Goal: Information Seeking & Learning: Learn about a topic

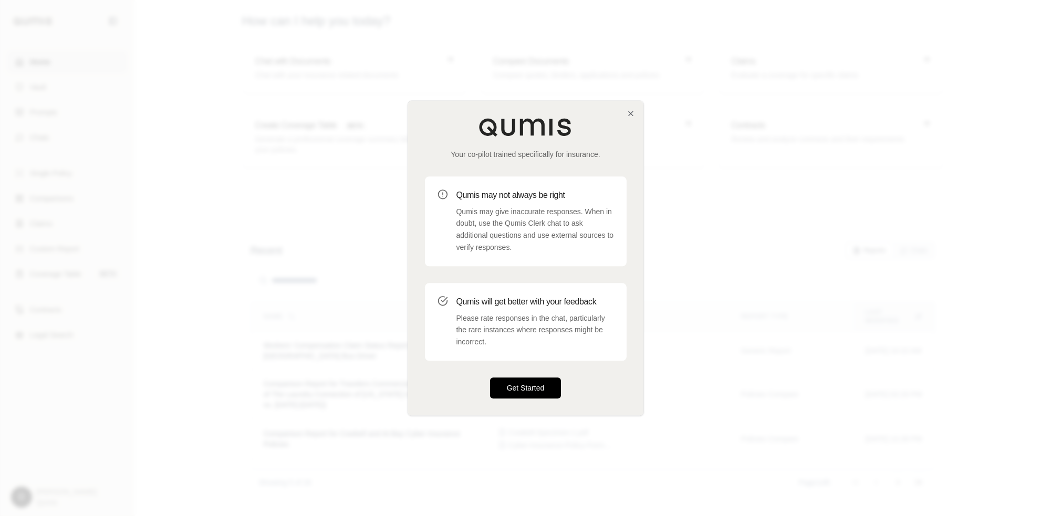
click at [521, 388] on button "Get Started" at bounding box center [525, 388] width 71 height 21
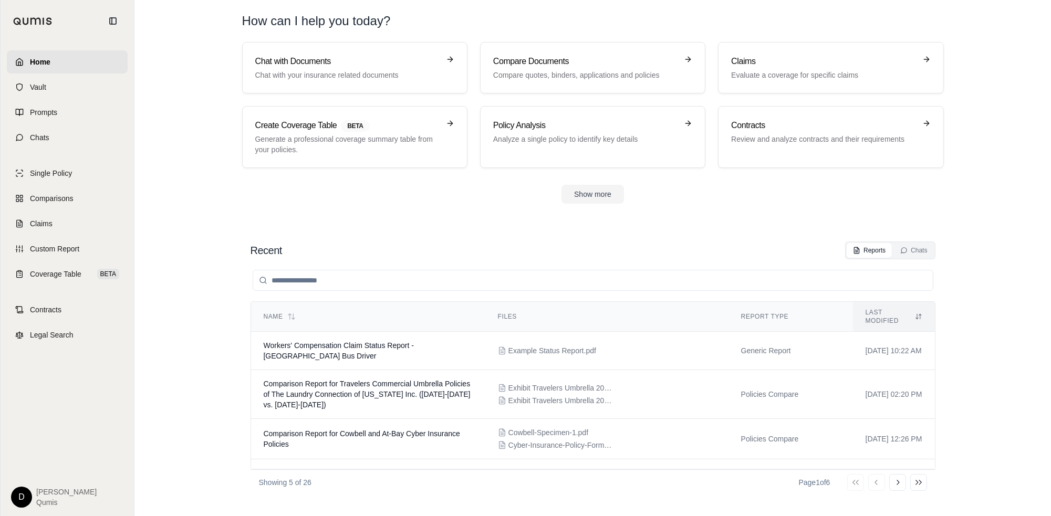
click at [686, 216] on section "Chat with Documents Chat with your insurance related documents Compare Document…" at bounding box center [593, 131] width 908 height 179
click at [394, 204] on section "Chat with Documents Chat with your insurance related documents Compare Document…" at bounding box center [593, 131] width 908 height 179
click at [388, 207] on section "Chat with Documents Chat with your insurance related documents Compare Document…" at bounding box center [593, 131] width 908 height 179
click at [39, 139] on span "Chats" at bounding box center [39, 137] width 19 height 11
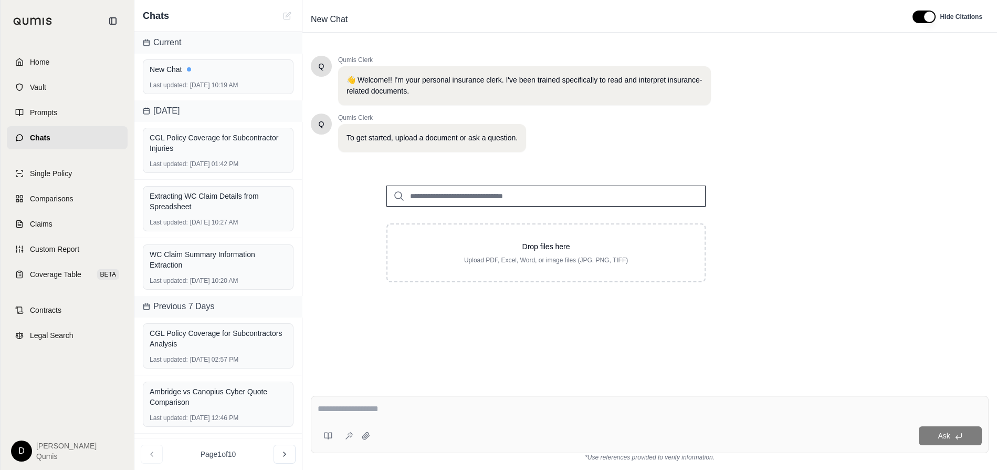
click at [522, 194] on input "search" at bounding box center [546, 195] width 319 height 21
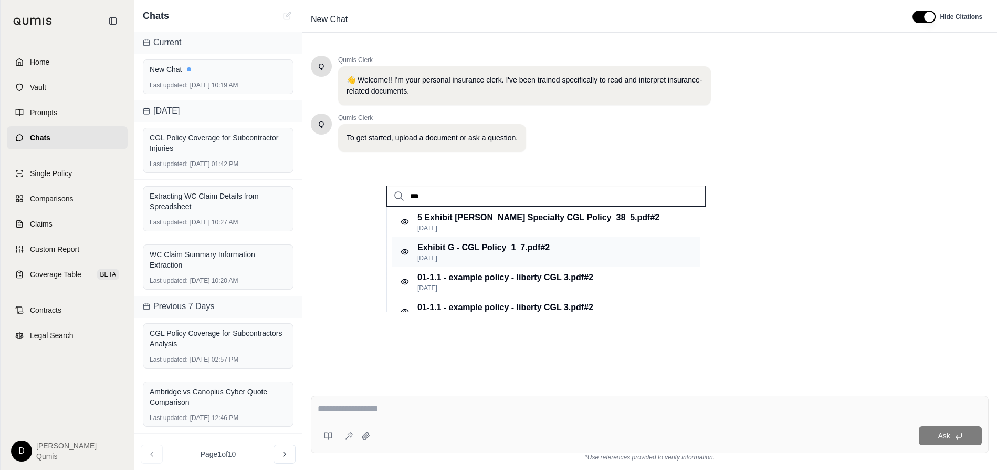
type input "***"
click at [555, 247] on div "Exhibit G - CGL Policy_1_7.pdf #2 [DATE]" at bounding box center [546, 252] width 308 height 30
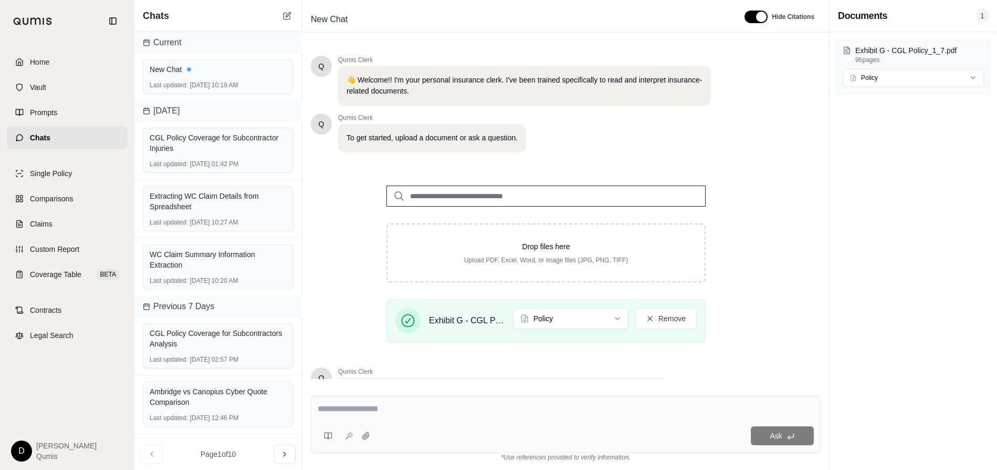
scroll to position [95, 0]
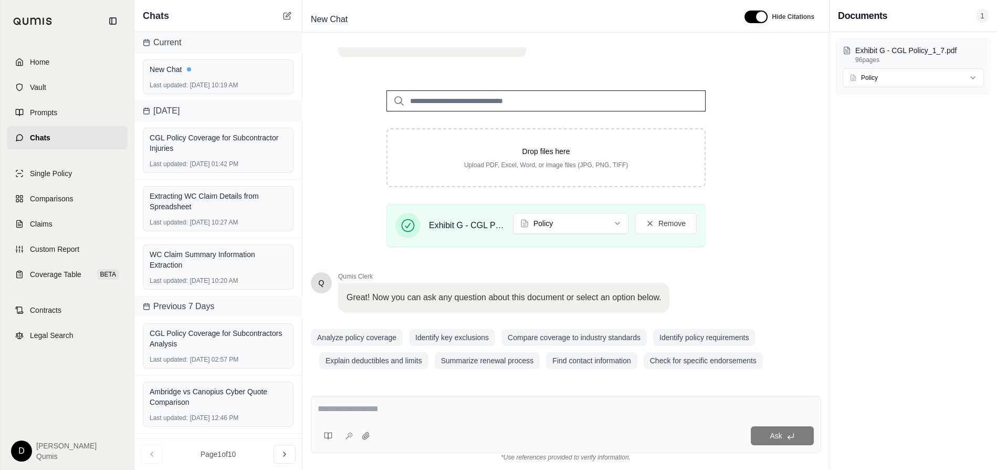
click at [377, 414] on textarea at bounding box center [566, 408] width 496 height 13
click at [367, 411] on textarea at bounding box center [566, 408] width 496 height 13
click at [382, 409] on textarea at bounding box center [566, 408] width 496 height 13
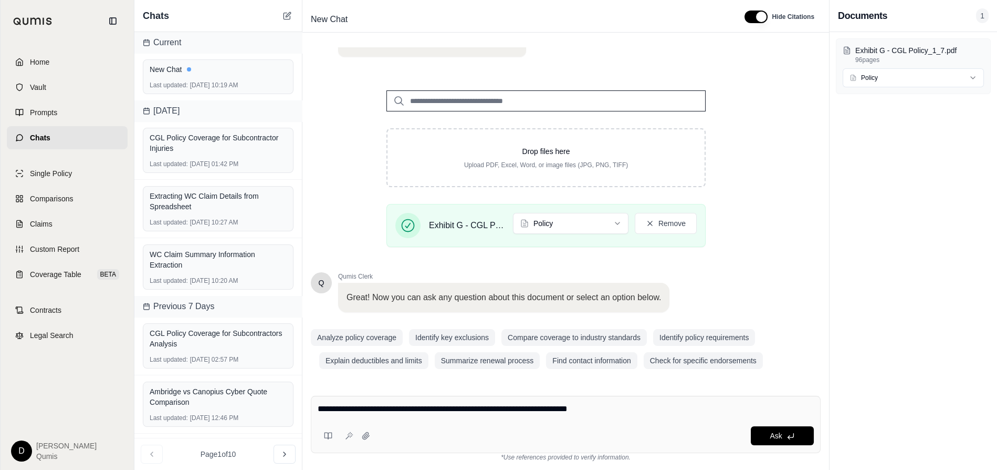
type textarea "**********"
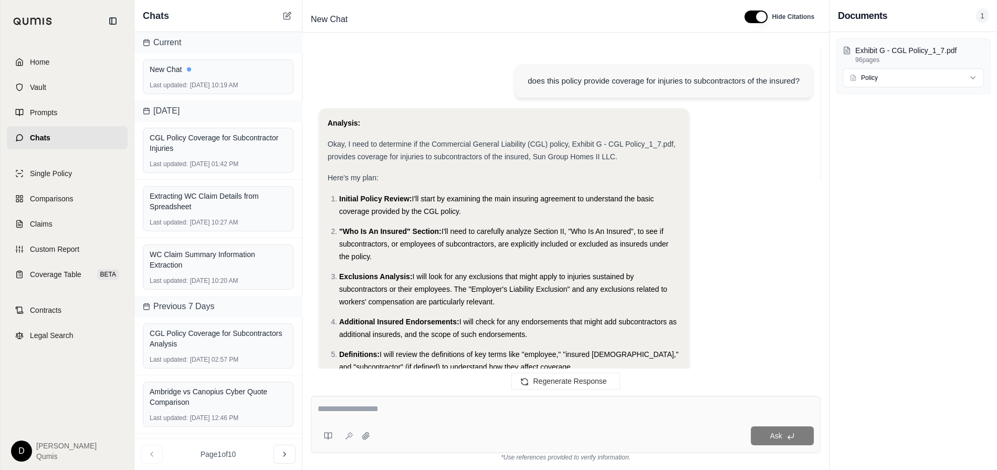
scroll to position [1157, 0]
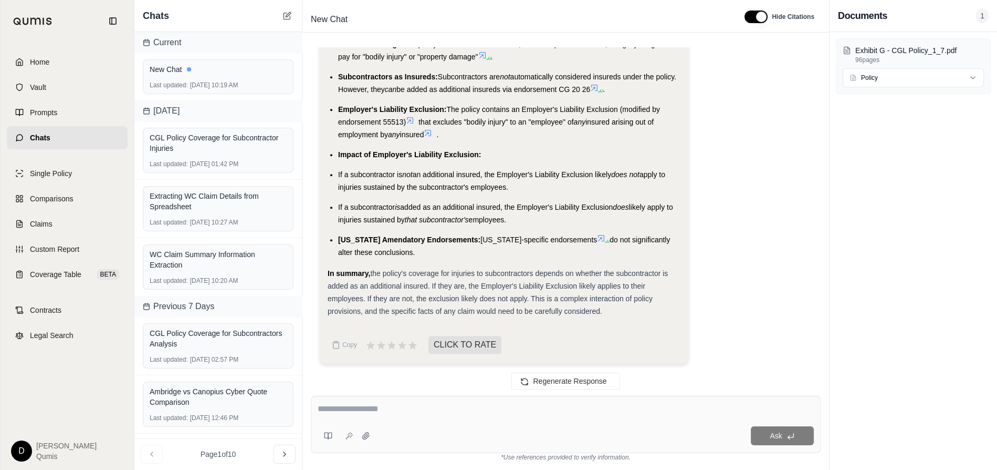
click at [481, 295] on span "the policy's coverage for injuries to subcontractors depends on whether the sub…" at bounding box center [498, 292] width 340 height 46
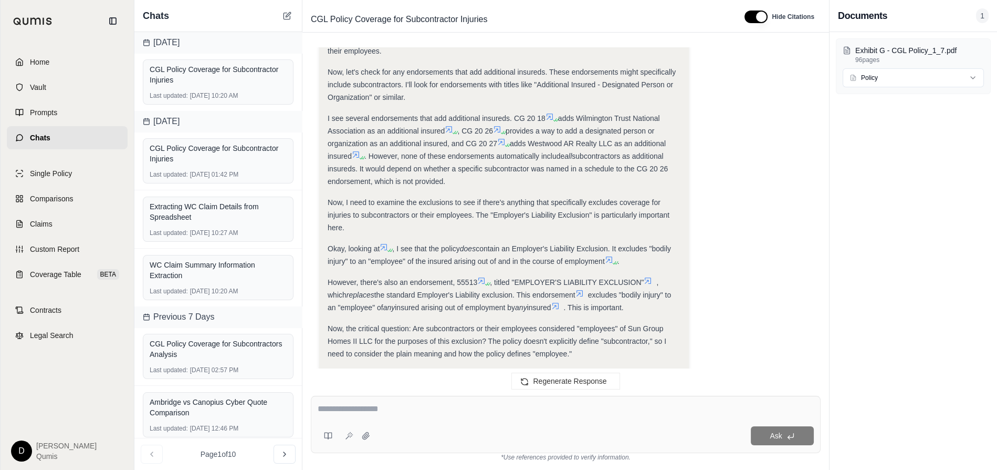
scroll to position [588, 0]
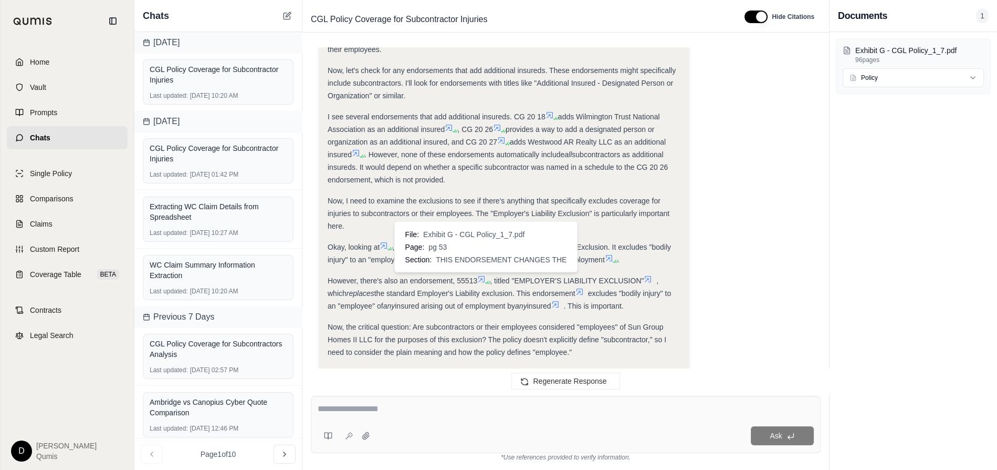
click at [485, 277] on icon at bounding box center [481, 279] width 8 height 8
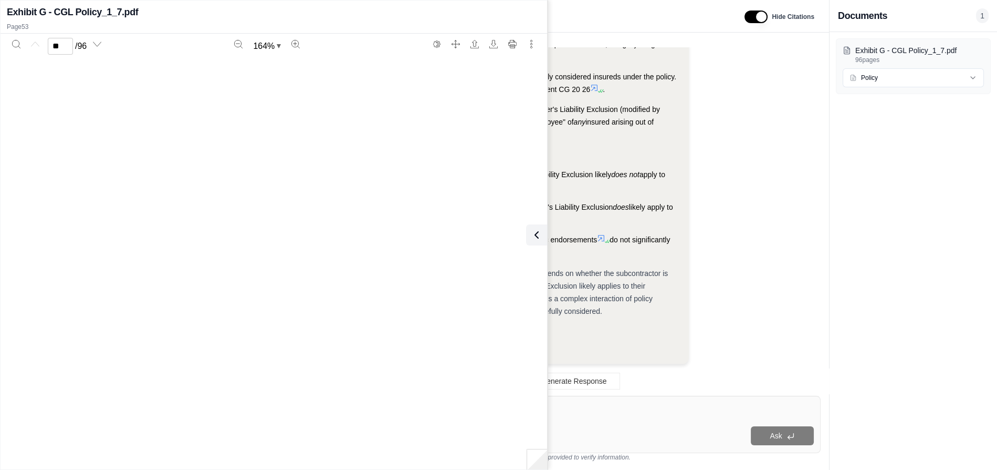
type input "**"
click at [545, 238] on button at bounding box center [534, 234] width 21 height 21
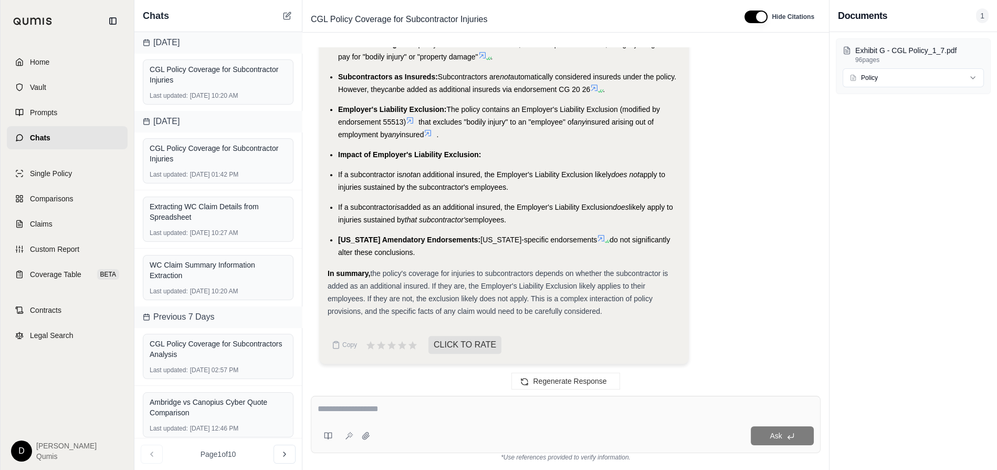
click at [597, 234] on icon at bounding box center [601, 238] width 8 height 8
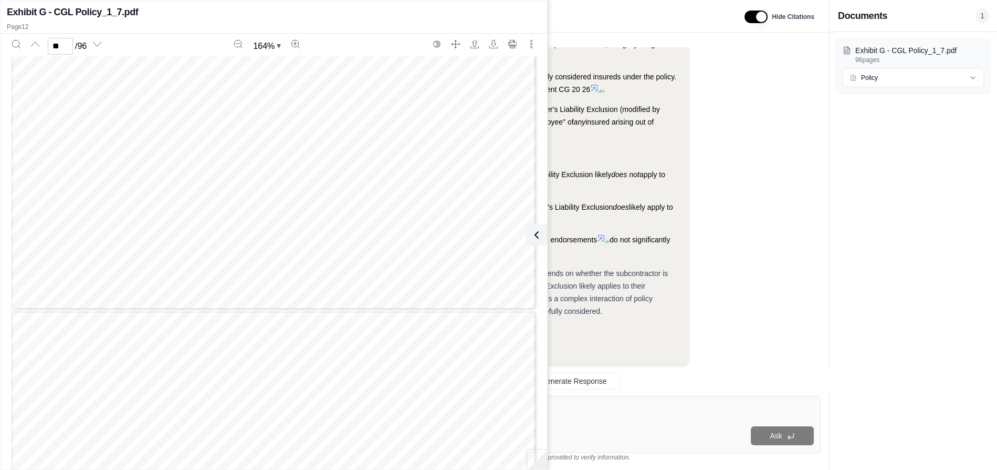
scroll to position [7402, 0]
type input "**"
click at [535, 236] on icon at bounding box center [534, 235] width 3 height 6
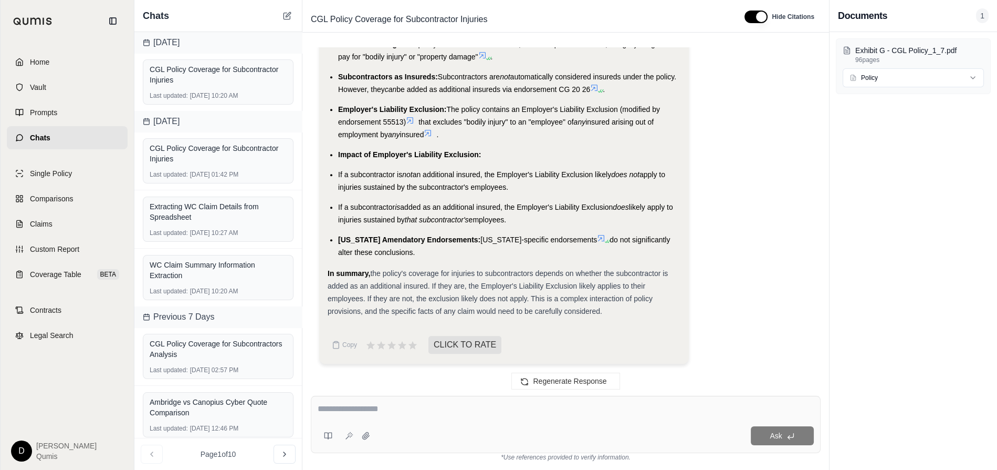
click at [500, 293] on span "the policy's coverage for injuries to subcontractors depends on whether the sub…" at bounding box center [498, 292] width 340 height 46
click at [364, 410] on textarea at bounding box center [566, 408] width 496 height 13
click at [330, 436] on icon at bounding box center [328, 435] width 8 height 8
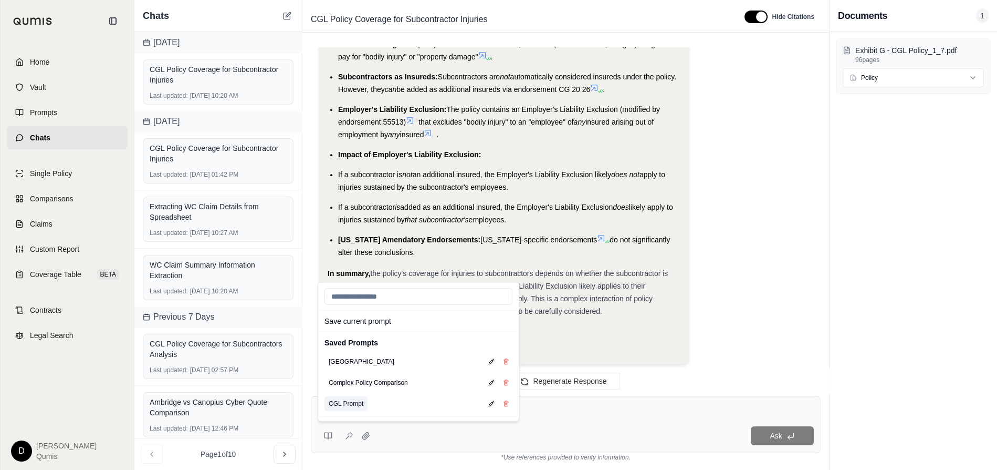
click at [349, 400] on button "CGL Prompt" at bounding box center [346, 403] width 43 height 15
type textarea "**********"
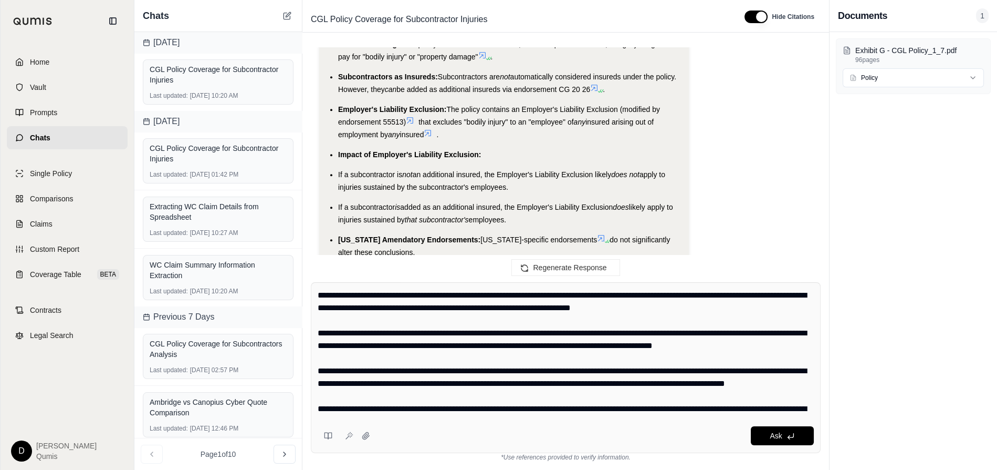
click at [580, 330] on textarea at bounding box center [566, 352] width 497 height 126
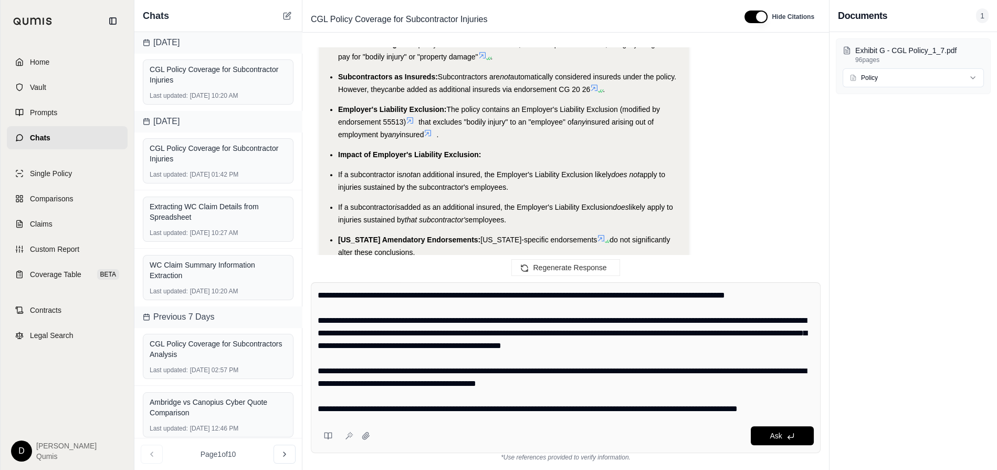
scroll to position [0, 0]
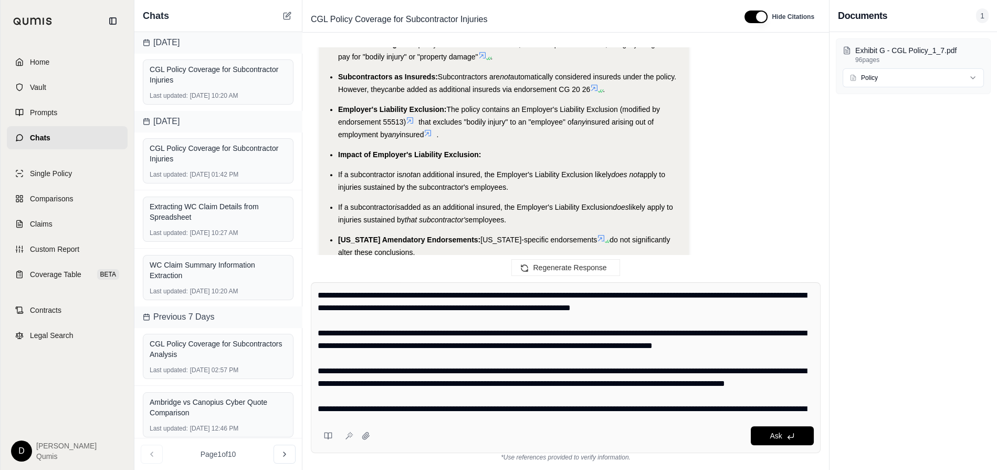
click at [470, 366] on textarea at bounding box center [566, 352] width 497 height 126
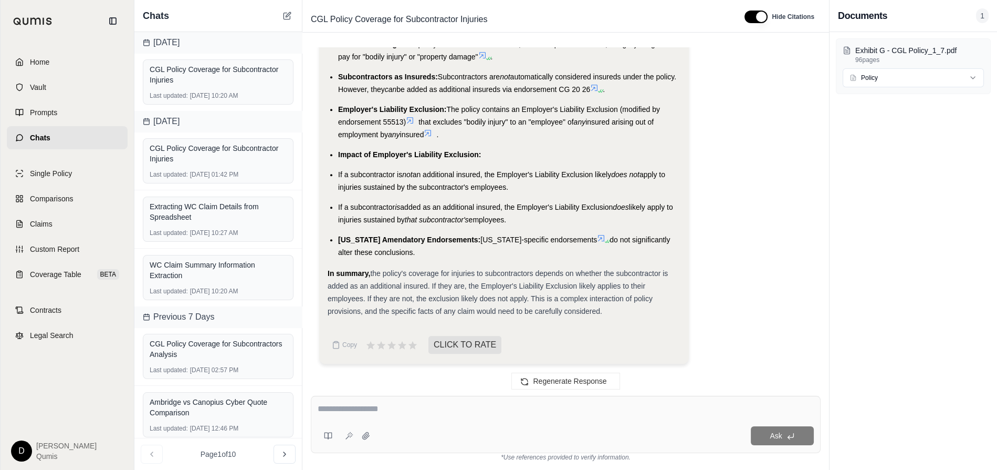
click at [408, 412] on textarea at bounding box center [566, 408] width 497 height 13
type textarea "**********"
click at [348, 434] on icon at bounding box center [348, 434] width 1 height 0
click at [66, 202] on span "Comparisons" at bounding box center [51, 198] width 43 height 11
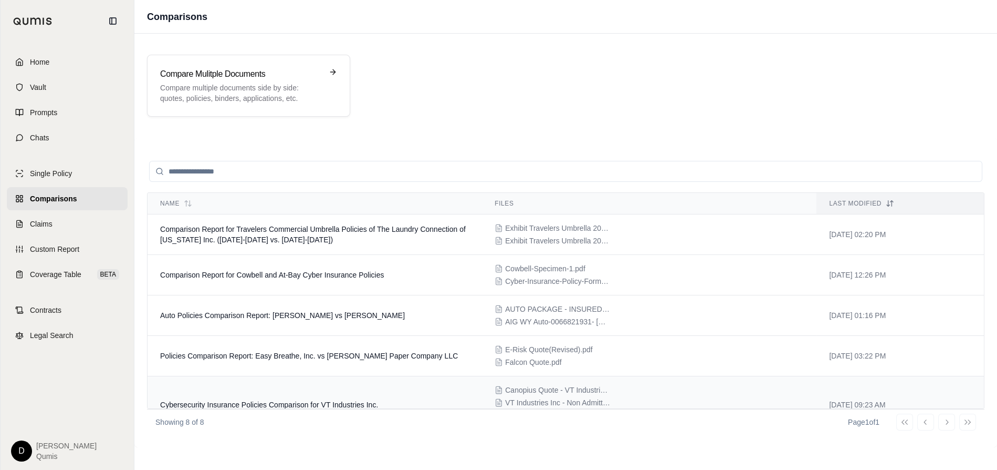
click at [330, 400] on span "Cybersecurity Insurance Policies Comparison for VT Industries Inc." at bounding box center [269, 404] width 218 height 8
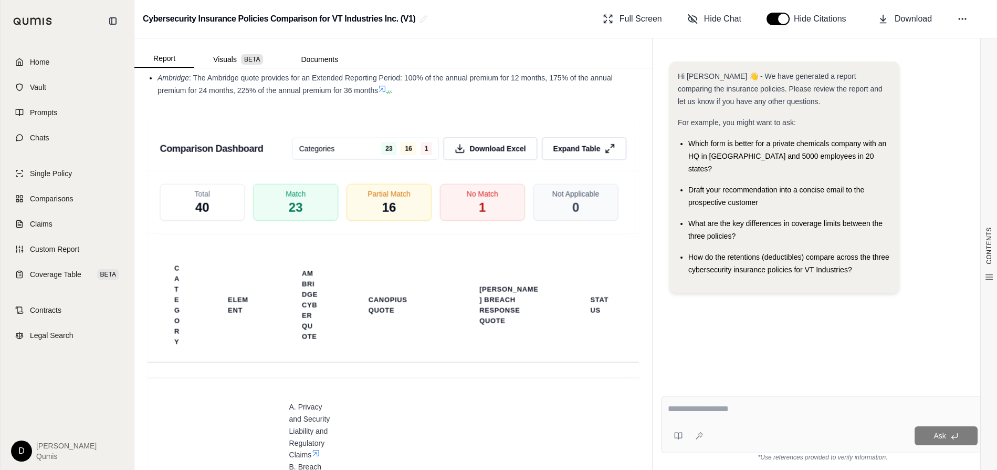
scroll to position [2685, 0]
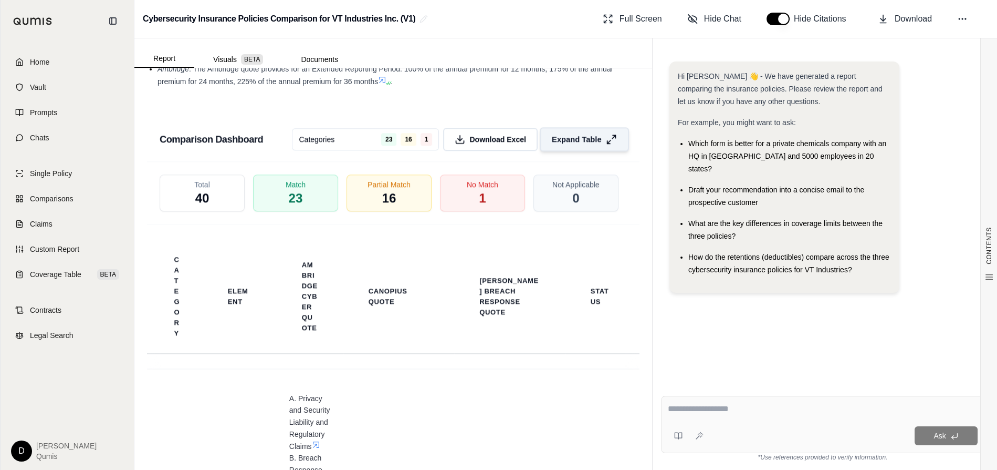
click at [579, 143] on button "Expand Table" at bounding box center [584, 139] width 89 height 24
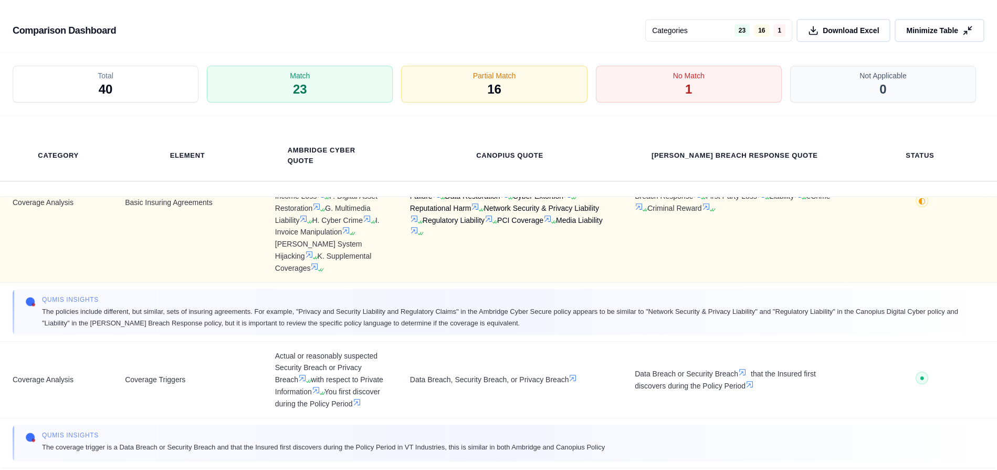
scroll to position [186, 0]
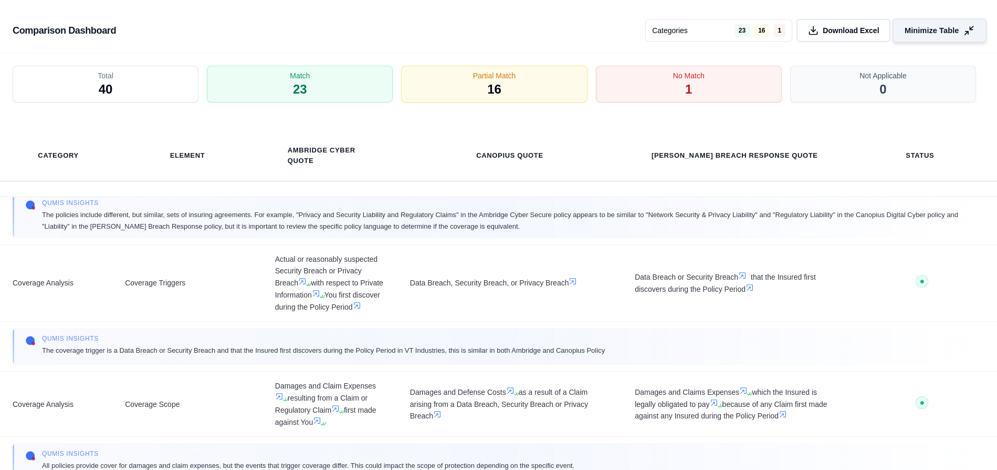
click at [916, 41] on button "Minimize Table" at bounding box center [940, 30] width 94 height 24
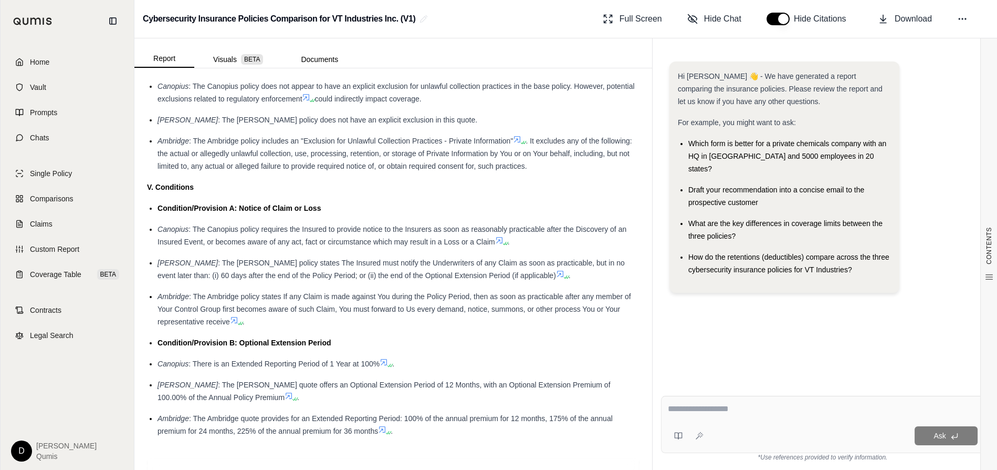
click at [741, 420] on div "Ask" at bounding box center [823, 424] width 324 height 57
click at [77, 274] on span "Coverage Table" at bounding box center [55, 274] width 51 height 11
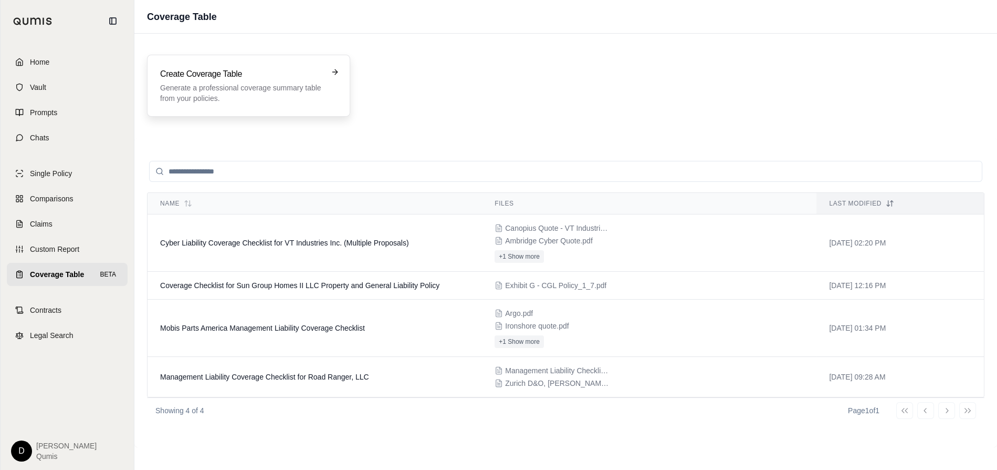
click at [233, 93] on p "Generate a professional coverage summary table from your policies." at bounding box center [241, 92] width 162 height 21
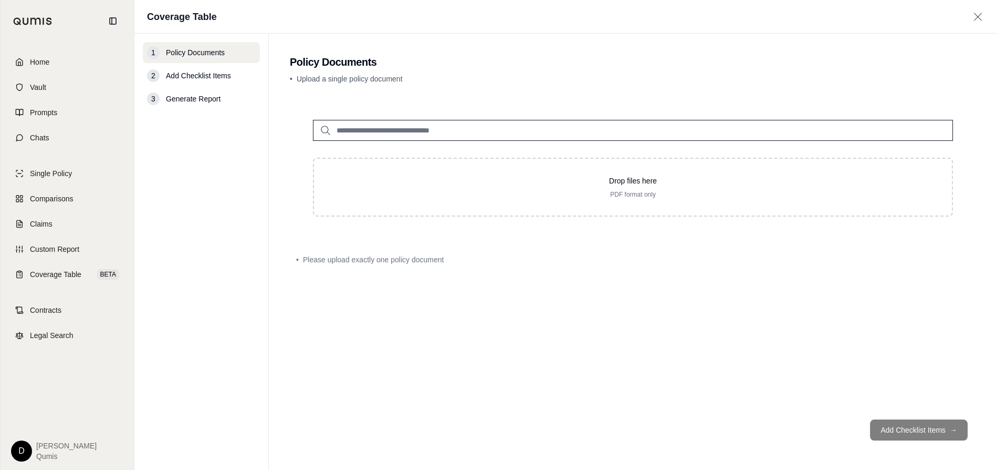
click at [368, 129] on input "search" at bounding box center [633, 130] width 640 height 21
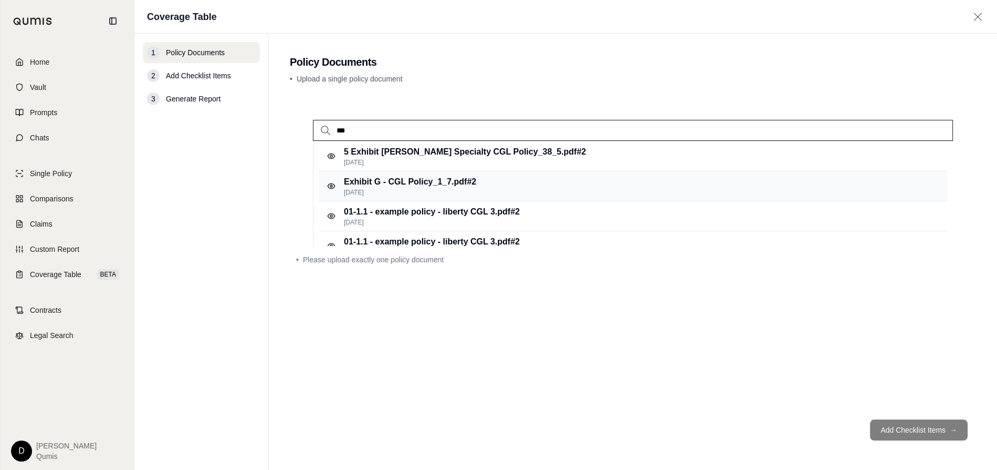
type input "***"
click at [421, 187] on p "Exhibit G - CGL Policy_1_7.pdf #2" at bounding box center [410, 181] width 132 height 13
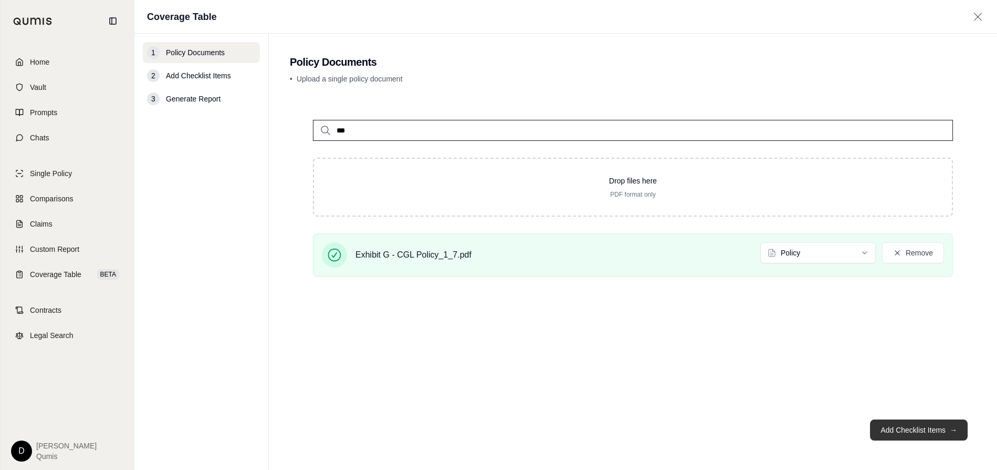
click at [910, 436] on button "Add Checklist Items →" at bounding box center [919, 429] width 98 height 21
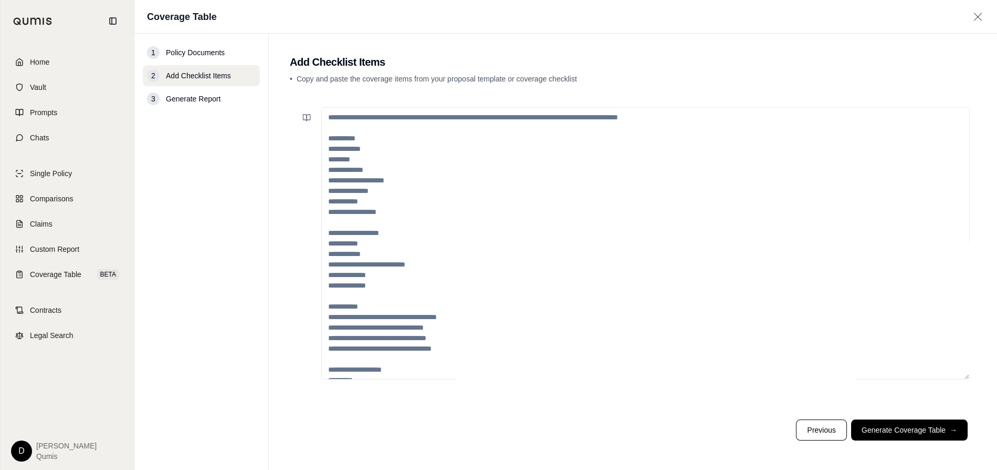
click at [537, 216] on textarea at bounding box center [645, 243] width 649 height 272
click at [76, 280] on link "Coverage Table BETA" at bounding box center [67, 274] width 121 height 23
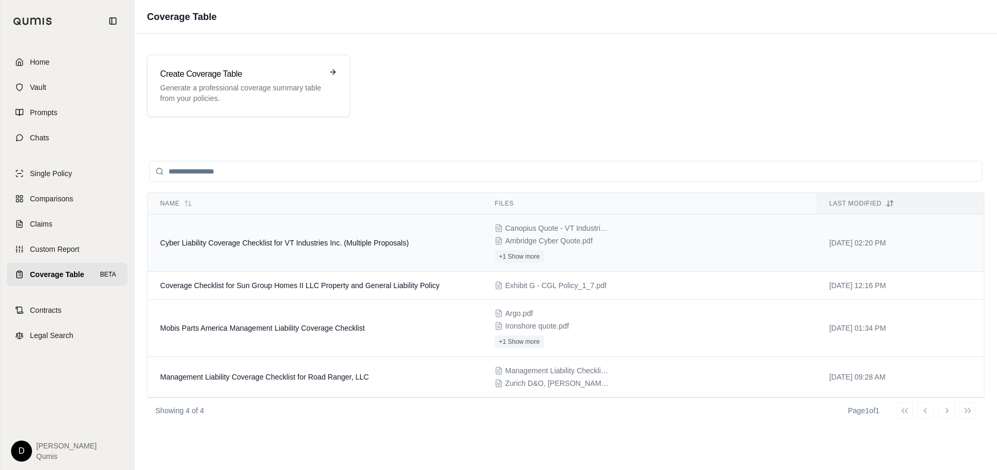
click at [293, 252] on td "Cyber Liability Coverage Checklist for VT Industries Inc. (Multiple Proposals)" at bounding box center [315, 242] width 335 height 57
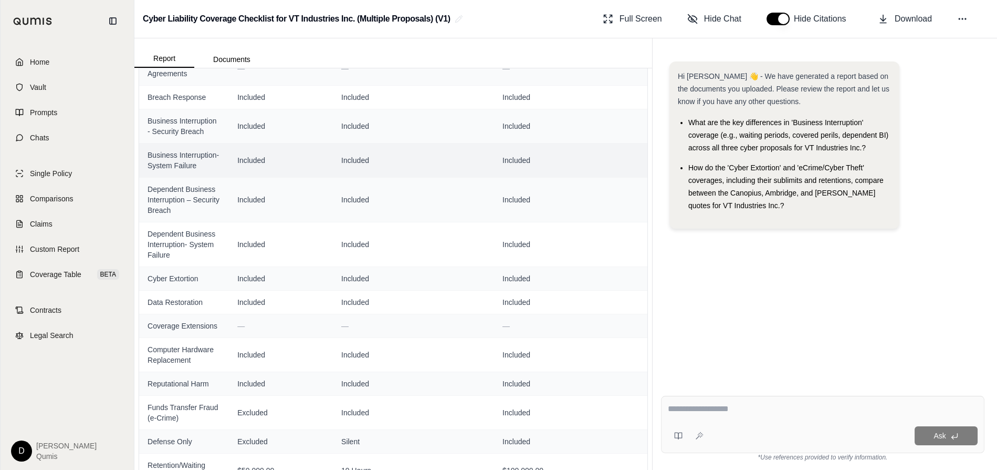
scroll to position [512, 0]
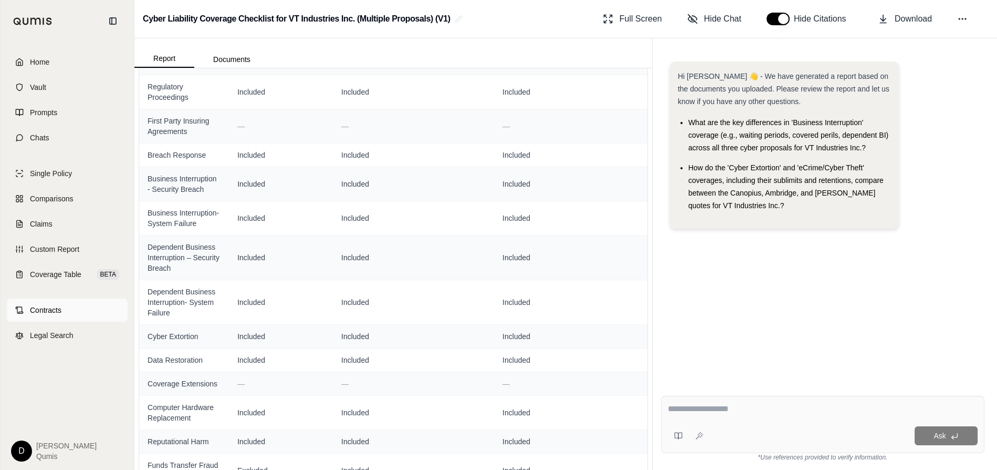
click at [51, 311] on span "Contracts" at bounding box center [46, 310] width 32 height 11
